Goal: Task Accomplishment & Management: Use online tool/utility

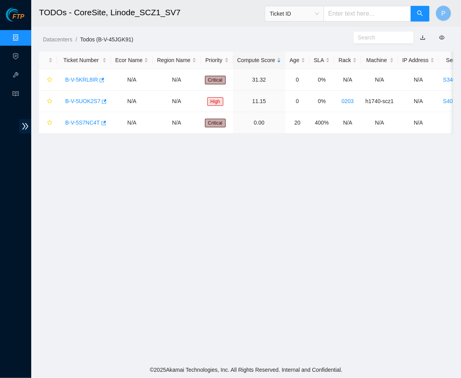
click at [23, 35] on link "Data Centers" at bounding box center [39, 38] width 32 height 6
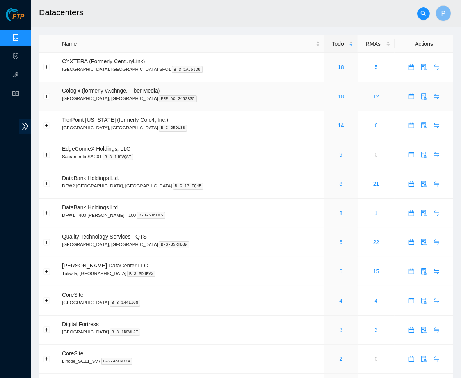
click at [338, 93] on link "18" at bounding box center [341, 96] width 6 height 6
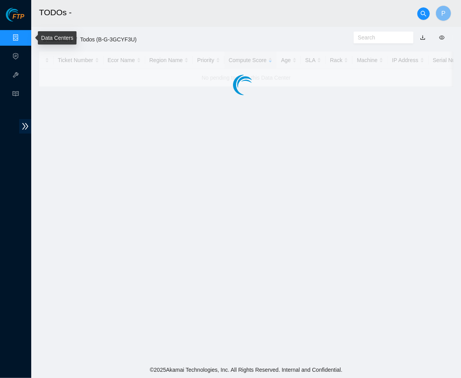
click at [23, 37] on link "Data Centers" at bounding box center [39, 38] width 32 height 6
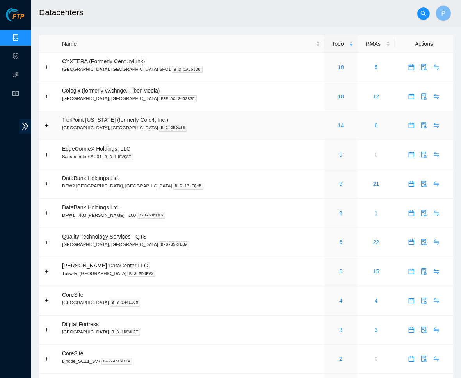
click at [338, 122] on link "14" at bounding box center [341, 125] width 6 height 6
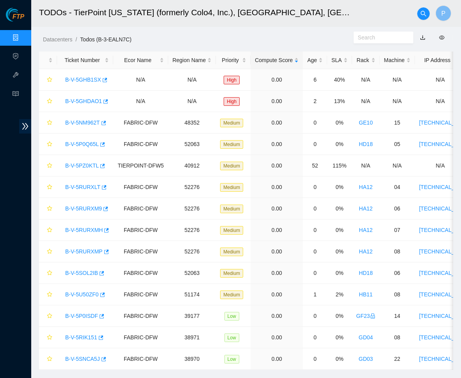
click at [421, 36] on link "button" at bounding box center [422, 37] width 5 height 6
click at [23, 35] on link "Data Centers" at bounding box center [39, 38] width 32 height 6
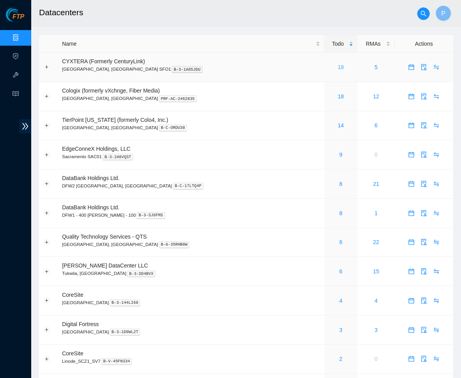
click at [338, 66] on link "18" at bounding box center [341, 67] width 6 height 6
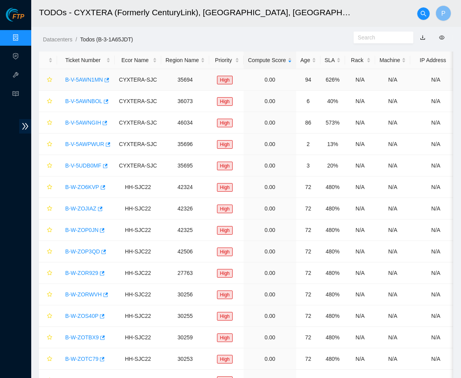
click at [85, 77] on link "B-V-5AWN1MN" at bounding box center [84, 80] width 38 height 6
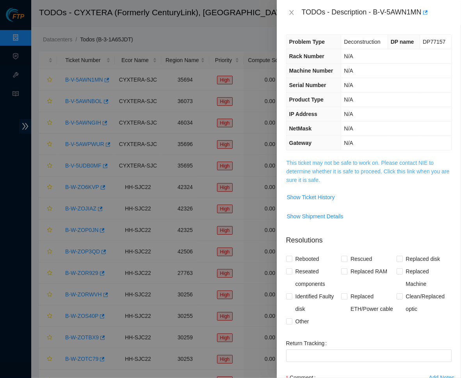
click at [324, 170] on link "This ticket may not be safe to work on. Please contact NIE to determine whether…" at bounding box center [368, 171] width 163 height 23
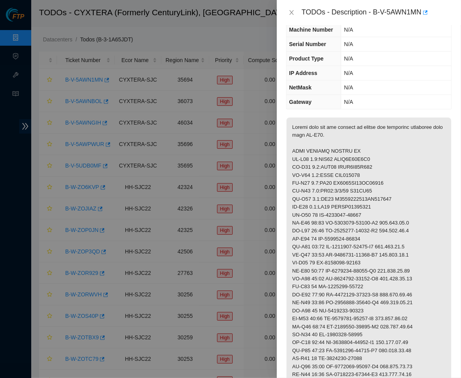
scroll to position [61, 0]
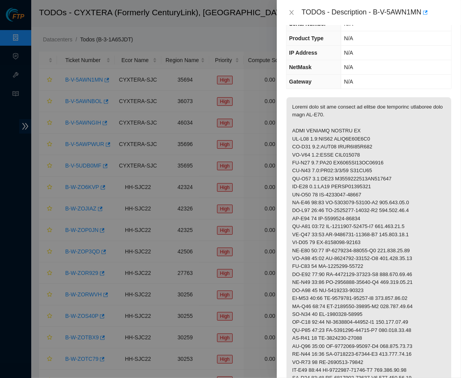
drag, startPoint x: 342, startPoint y: 136, endPoint x: 380, endPoint y: 132, distance: 38.5
copy p "ACCC8E89F4E8"
click at [455, 178] on div "Problem Type Deconstruction DP name DP77157 Rack Number N/A Machine Number N/A …" at bounding box center [369, 201] width 184 height 353
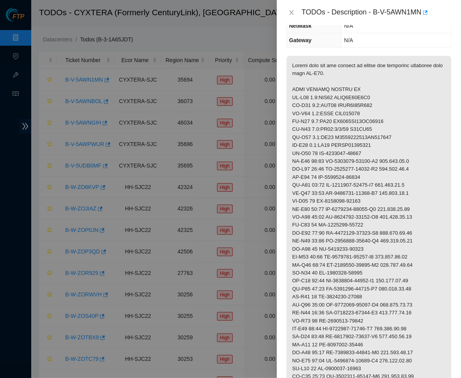
scroll to position [105, 0]
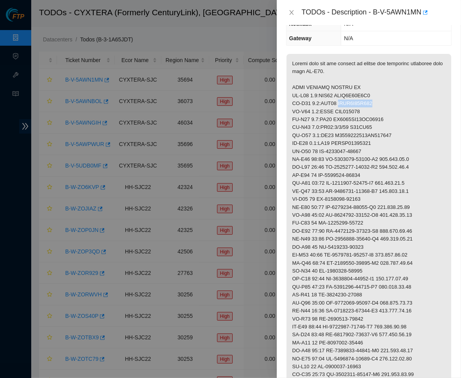
drag, startPoint x: 341, startPoint y: 101, endPoint x: 389, endPoint y: 100, distance: 48.0
copy p "ACCC8E89F419"
drag, startPoint x: 335, startPoint y: 108, endPoint x: 368, endPoint y: 108, distance: 32.8
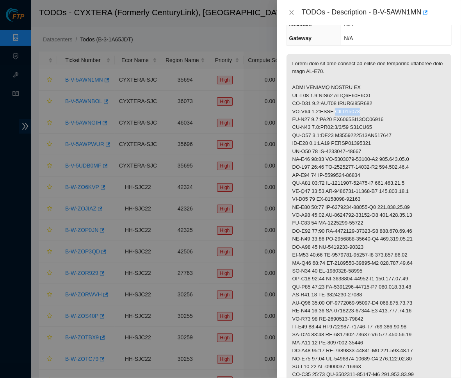
copy p "AKL532736"
drag, startPoint x: 311, startPoint y: 107, endPoint x: 333, endPoint y: 106, distance: 21.5
copy p "0.3:RIDS"
drag, startPoint x: 313, startPoint y: 93, endPoint x: 339, endPoint y: 93, distance: 25.8
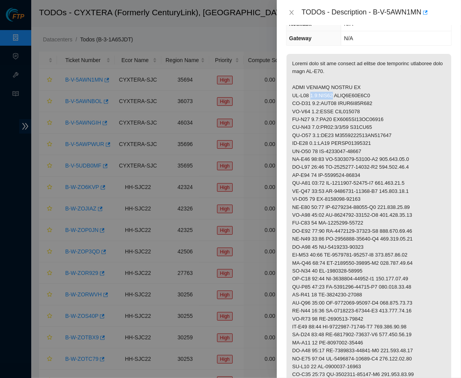
copy p "0.1:CAM01"
drag, startPoint x: 313, startPoint y: 100, endPoint x: 338, endPoint y: 99, distance: 24.6
copy p "0.2:CAM02"
